Goal: Task Accomplishment & Management: Complete application form

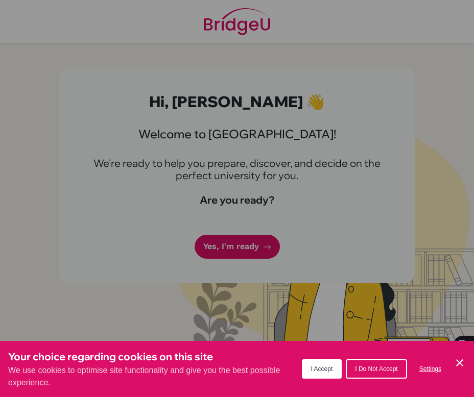
click at [329, 368] on span "I Accept" at bounding box center [322, 369] width 22 height 7
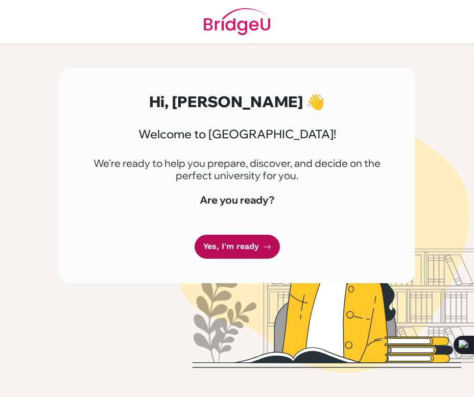
click at [255, 243] on link "Yes, I'm ready" at bounding box center [237, 247] width 85 height 24
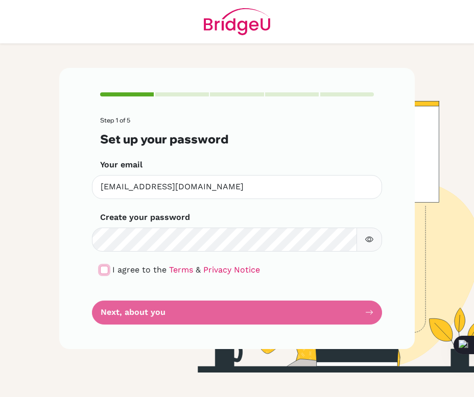
click at [104, 269] on input "checkbox" at bounding box center [104, 270] width 8 height 8
checkbox input "true"
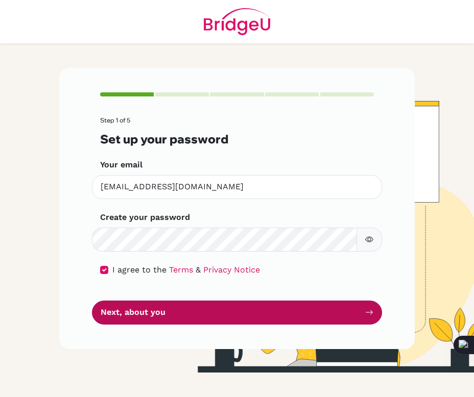
click at [141, 319] on button "Next, about you" at bounding box center [237, 313] width 290 height 24
